Goal: Task Accomplishment & Management: Manage account settings

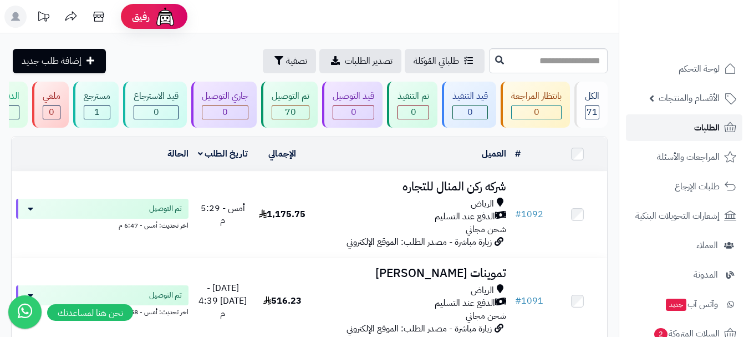
click at [691, 129] on link "الطلبات" at bounding box center [684, 127] width 116 height 27
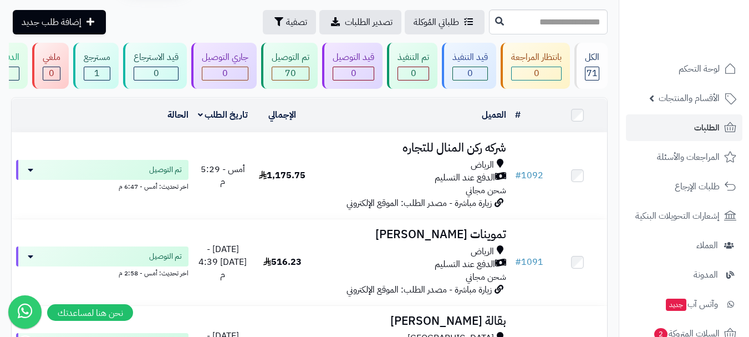
scroll to position [55, 0]
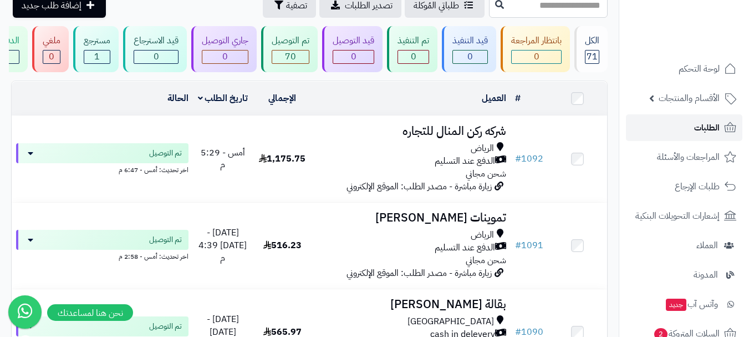
click at [685, 128] on link "الطلبات" at bounding box center [684, 127] width 116 height 27
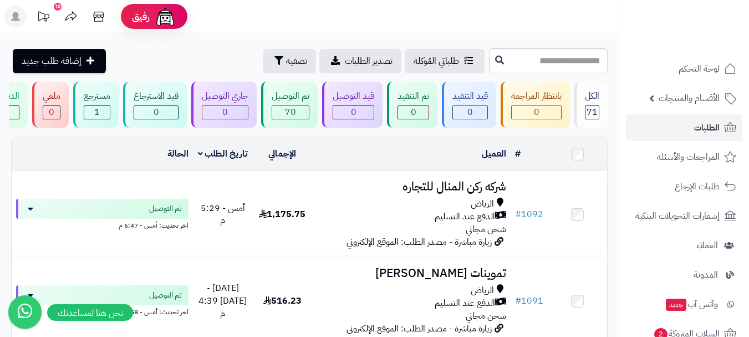
click at [412, 160] on div "العميل" at bounding box center [412, 153] width 190 height 13
click at [364, 170] on td "العميل الاجراءات تحديث حالة الطلبات تحضير الطلبات إصدار بوليصة الشحنة للطلب طبا…" at bounding box center [411, 154] width 198 height 34
click at [451, 12] on header "رفيق ! 10 الطلبات معالجة مكتمل إرجاع المنتجات العملاء المتواجدون الان 428 عملاء…" at bounding box center [374, 16] width 749 height 33
click at [350, 160] on div "العميل" at bounding box center [412, 153] width 190 height 13
